Goal: Transaction & Acquisition: Purchase product/service

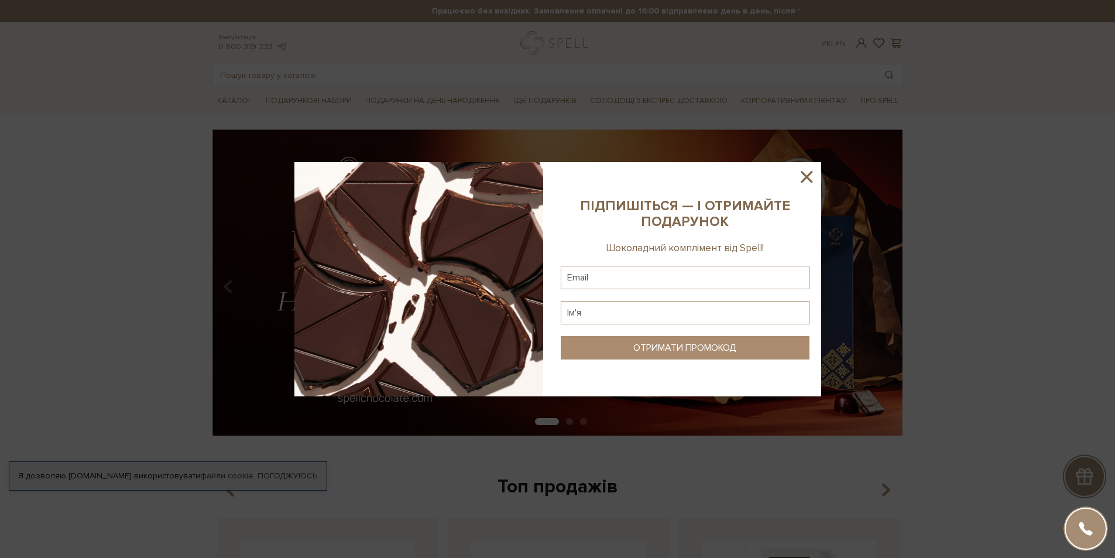
click at [806, 180] on icon at bounding box center [807, 177] width 20 height 20
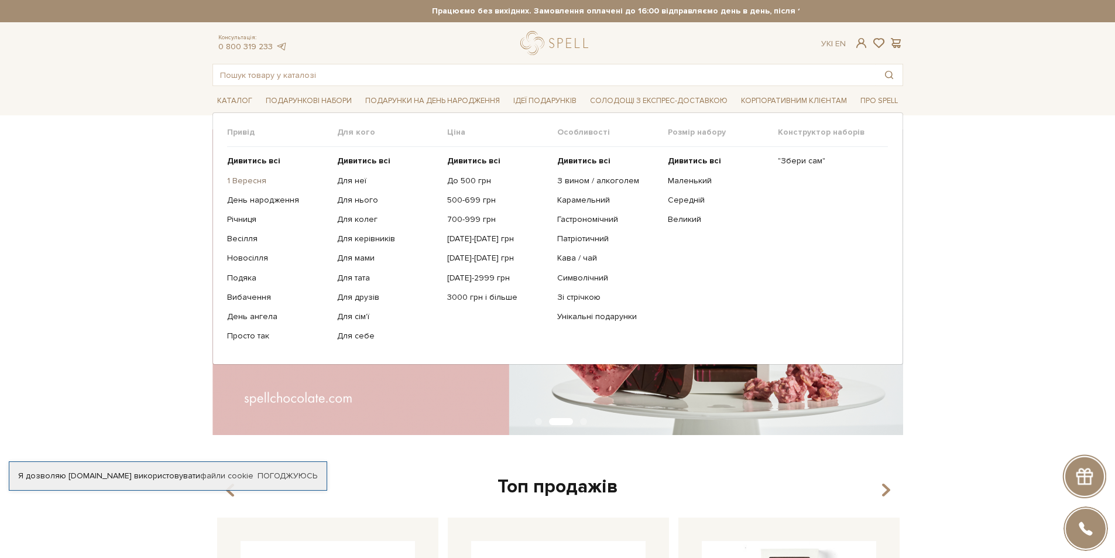
click at [260, 178] on link "1 Вересня" at bounding box center [277, 181] width 101 height 11
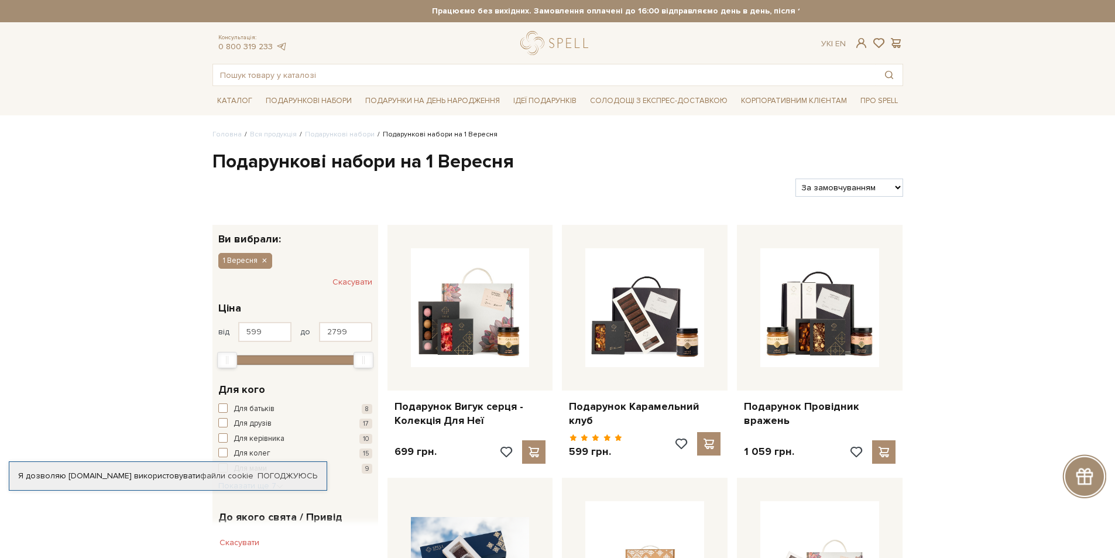
drag, startPoint x: 0, startPoint y: 0, endPoint x: 854, endPoint y: 195, distance: 876.5
click at [859, 192] on select "За замовчуванням За Ціною (зростання) За Ціною (зменшення) Новинки За популярні…" at bounding box center [848, 187] width 107 height 18
select select "https://spellchocolate.com/our-productions/podarunkovi-box/1_veresnya?sort=p.pr…"
click at [795, 178] on select "За замовчуванням За Ціною (зростання) За Ціною (зменшення) Новинки За популярні…" at bounding box center [848, 187] width 107 height 18
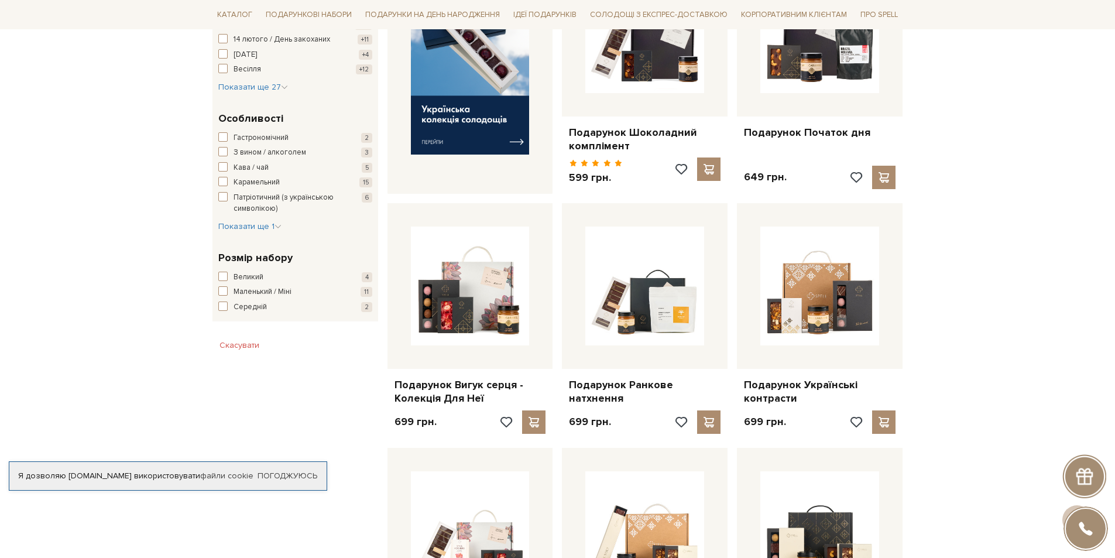
scroll to position [410, 0]
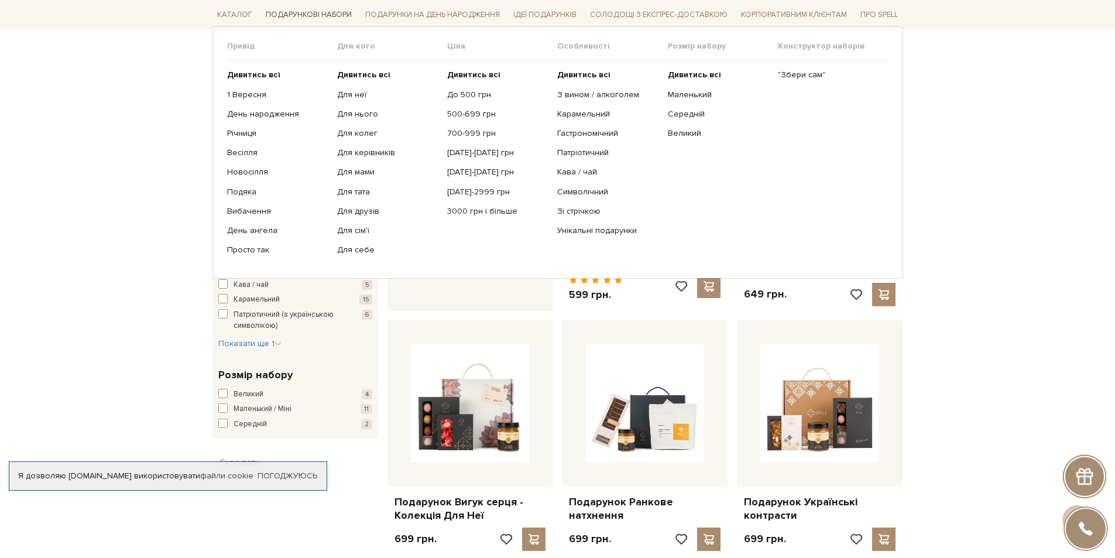
click at [300, 10] on span "Подарункові набори" at bounding box center [308, 15] width 95 height 18
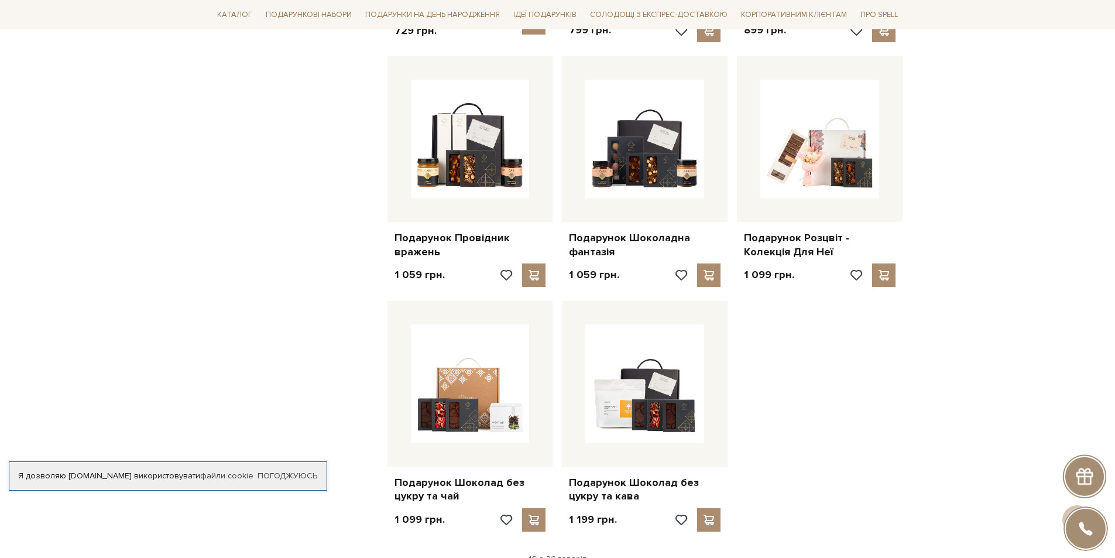
scroll to position [1405, 0]
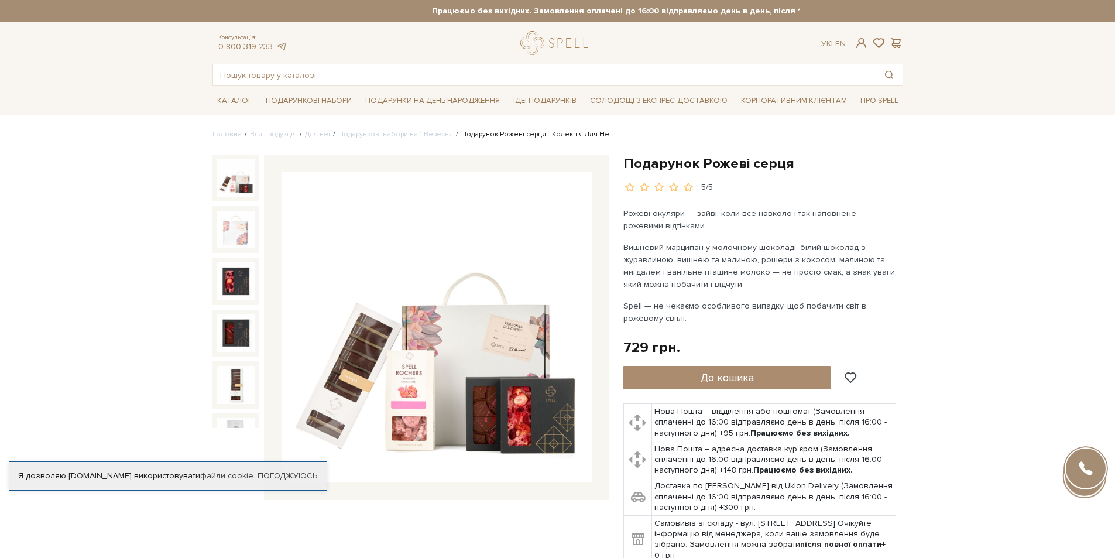
click at [469, 304] on img at bounding box center [436, 327] width 310 height 310
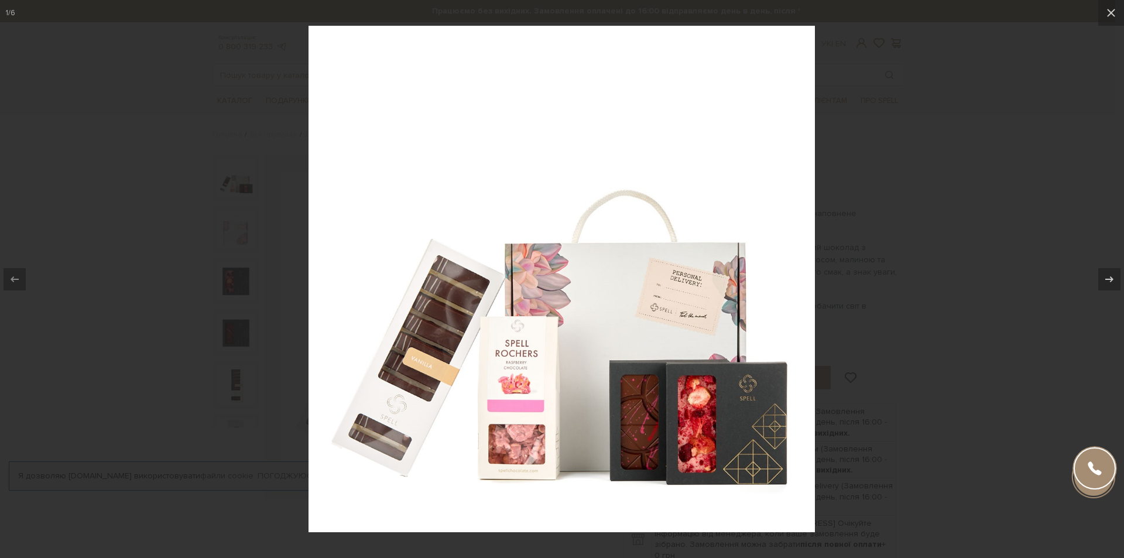
drag, startPoint x: 1114, startPoint y: 11, endPoint x: 1030, endPoint y: 99, distance: 121.7
click at [1113, 11] on icon at bounding box center [1111, 13] width 14 height 14
